Goal: Task Accomplishment & Management: Complete application form

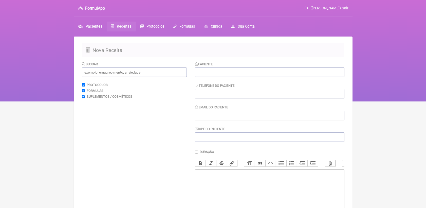
scroll to position [35, 0]
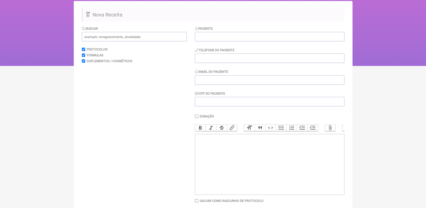
drag, startPoint x: 0, startPoint y: 0, endPoint x: 226, endPoint y: 31, distance: 227.7
click at [226, 31] on div "Paciente" at bounding box center [269, 33] width 149 height 15
click at [223, 37] on input "text" at bounding box center [269, 36] width 149 height 9
paste input "[PERSON_NAME]"
type input "[PERSON_NAME]"
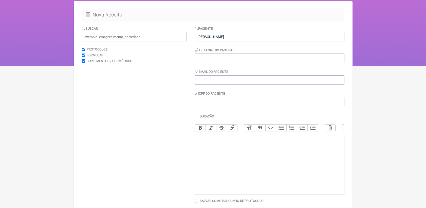
drag, startPoint x: 251, startPoint y: 67, endPoint x: 254, endPoint y: 62, distance: 6.3
click at [253, 64] on div "Paciente [PERSON_NAME] Telefone do Paciente Email do Paciente CPF do Paciente" at bounding box center [269, 66] width 149 height 80
click at [254, 61] on input "tel" at bounding box center [269, 57] width 149 height 9
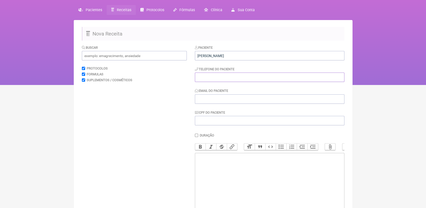
scroll to position [0, 0]
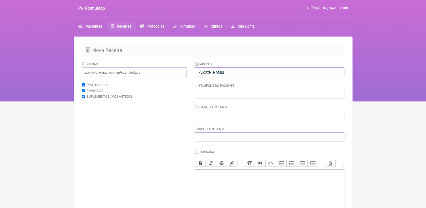
drag, startPoint x: 236, startPoint y: 72, endPoint x: 193, endPoint y: 72, distance: 43.5
click at [193, 72] on form "Buscar Protocolos Formulas Suplementos / Cosméticos Paciente [PERSON_NAME] Tele…" at bounding box center [213, 159] width 262 height 196
click at [122, 25] on span "Receitas" at bounding box center [124, 26] width 14 height 4
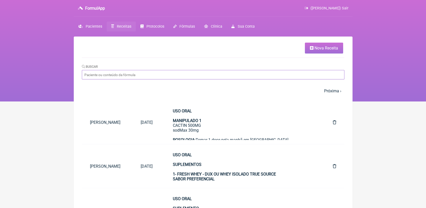
click at [215, 73] on input "Buscar" at bounding box center [213, 74] width 262 height 9
type input "d"
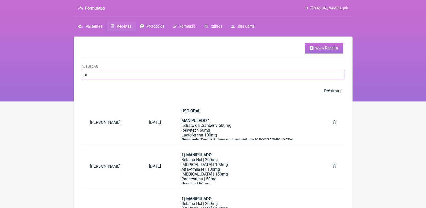
type input "l"
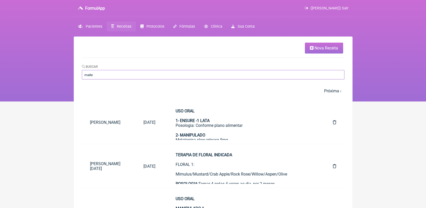
type input "maite"
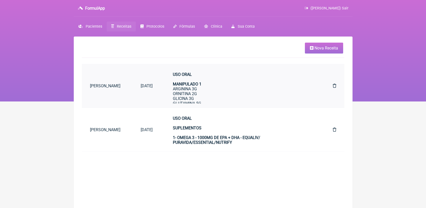
click at [209, 97] on div "USO ORAL MANIPULADO 1 ARGININA 3G ORNITINA 2G GLICINA 3G GLUTAMINA 5G LISINA 1G…" at bounding box center [242, 141] width 139 height 139
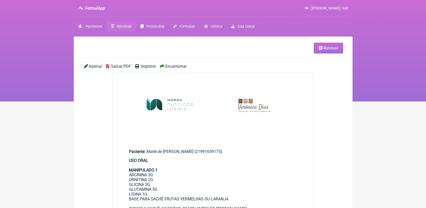
click at [317, 49] on link "Renovar" at bounding box center [327, 48] width 29 height 11
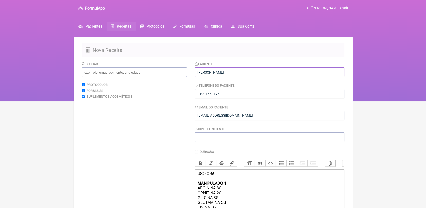
drag, startPoint x: 198, startPoint y: 70, endPoint x: 284, endPoint y: 70, distance: 86.1
click at [284, 70] on input "Maitê de Melo Teixeira Freitas da Cunha" at bounding box center [269, 71] width 149 height 9
type input "Maitê de Melo Teixeira Freitas da Cunha"
click at [167, 70] on input "Maitê de Melo Teixeira Freitas da Cunha" at bounding box center [134, 71] width 105 height 9
drag, startPoint x: 164, startPoint y: 71, endPoint x: 63, endPoint y: 68, distance: 101.5
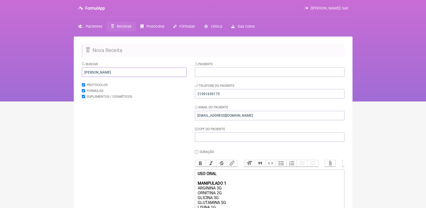
click at [63, 68] on div "FormulApp (Veronica Almeida dias) Sair Pacientes Receitas Protocolos Fórmulas C…" at bounding box center [213, 50] width 426 height 101
click at [239, 73] on input "text" at bounding box center [269, 71] width 149 height 9
paste input "[PERSON_NAME]"
type input "[PERSON_NAME]"
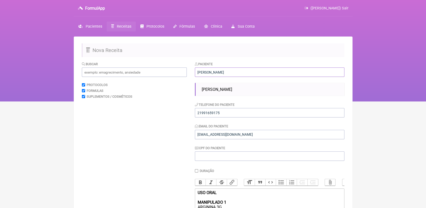
drag, startPoint x: 261, startPoint y: 72, endPoint x: 131, endPoint y: 73, distance: 129.6
click at [131, 73] on form "Buscar Protocolos Formulas Suplementos / Cosméticos Paciente Maitê de Melo Teix…" at bounding box center [213, 209] width 262 height 297
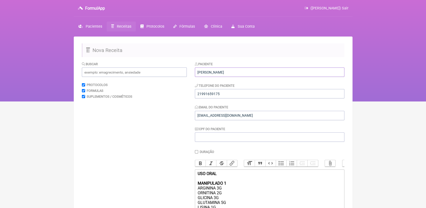
click at [226, 72] on input "DAVI MACHADO" at bounding box center [269, 71] width 149 height 9
type input "DAVI MACHADO"
drag, startPoint x: 217, startPoint y: 96, endPoint x: 196, endPoint y: 95, distance: 21.3
click at [196, 95] on input "21991659175" at bounding box center [269, 93] width 149 height 9
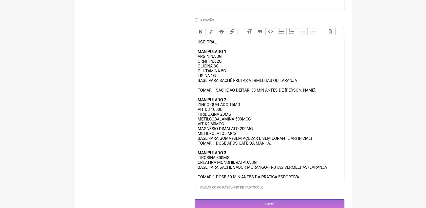
scroll to position [140, 0]
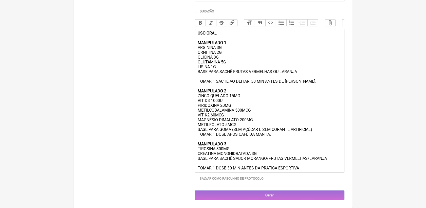
type input "2197442703"
drag, startPoint x: 233, startPoint y: 79, endPoint x: 278, endPoint y: 78, distance: 45.3
click at [278, 78] on div "USO ORAL MANIPULADO 1 ARGININA 3G ORNITINA 2G GLICINA 3G GLUTAMINA 5G LISINA 1G…" at bounding box center [269, 100] width 144 height 139
click at [253, 77] on div "USO ORAL MANIPULADO 1 ARGININA 3G ORNITINA 2G GLICINA 3G GLUTAMINA 5G LISINA 1G…" at bounding box center [269, 100] width 144 height 139
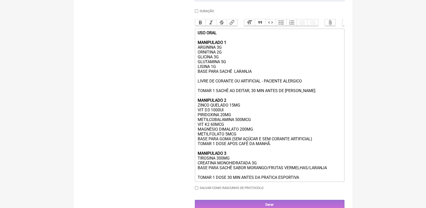
click at [221, 92] on div "USO ORAL MANIPULADO 1 ARGININA 3G ORNITINA 2G GLICINA 3G GLUTAMINA 5G LISINA 1G…" at bounding box center [269, 104] width 144 height 149
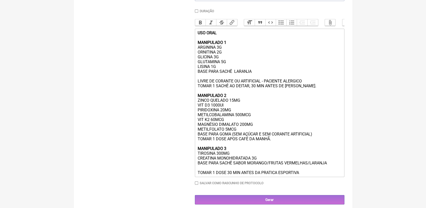
drag, startPoint x: 234, startPoint y: 78, endPoint x: 252, endPoint y: 77, distance: 17.7
click at [252, 77] on div "USO ORAL MANIPULADO 1 ARGININA 3G ORNITINA 2G GLICINA 3G GLUTAMINA 5G LISINA 1G…" at bounding box center [269, 102] width 144 height 144
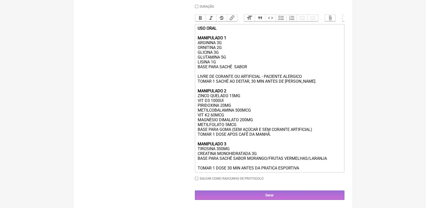
click at [231, 128] on div "USO ORAL MANIPULADO 1 ARGININA 3G ORNITINA 2G GLICINA 3G GLUTAMINA 5G LISINA 1G…" at bounding box center [269, 98] width 144 height 144
drag, startPoint x: 302, startPoint y: 167, endPoint x: 227, endPoint y: 177, distance: 75.3
click at [227, 177] on div "Duração Duração de 30 dias Bold Italic Strikethrough Link Heading Quote Code Bu…" at bounding box center [269, 94] width 149 height 179
drag, startPoint x: 197, startPoint y: 73, endPoint x: 305, endPoint y: 74, distance: 107.6
click at [305, 74] on div "USO ORAL MANIPULADO 1 ARGININA 3G ORNITINA 2G GLICINA 3G GLUTAMINA 5G LISINA 1G…" at bounding box center [269, 98] width 144 height 144
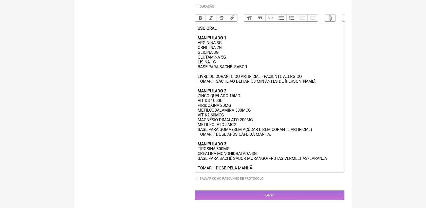
copy div "LIVRE DE CORANTE OU ARTIFICIAL - PACIENTE ALERGICO"
click at [247, 163] on div "USO ORAL MANIPULADO 1 ARGININA 3G ORNITINA 2G GLICINA 3G GLUTAMINA 5G LISINA 1G…" at bounding box center [269, 98] width 144 height 144
paste trix-editor "LIVRE DE CORANTE OU ARTIFICIAL - PACIENTE ALERGICO&nbsp;"
type trix-editor "<div><strong>USO ORAL<br><br>MANIPULADO 1</strong><br>ARGININA 3G<br>ORNITINA 2…"
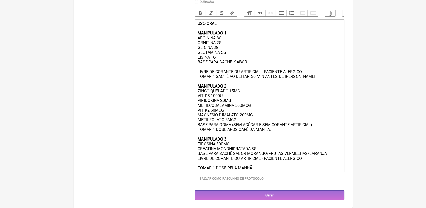
scroll to position [160, 0]
click at [269, 195] on input "Gerar" at bounding box center [269, 194] width 149 height 9
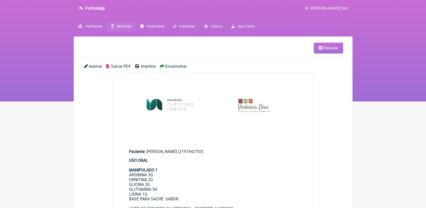
click at [121, 67] on span "Salvar PDF" at bounding box center [121, 66] width 20 height 5
click at [386, 101] on html "FormulApp ([PERSON_NAME]) Sair [GEOGRAPHIC_DATA] Receitas Protocolos Fórmulas […" at bounding box center [213, 50] width 426 height 101
